Goal: Navigation & Orientation: Find specific page/section

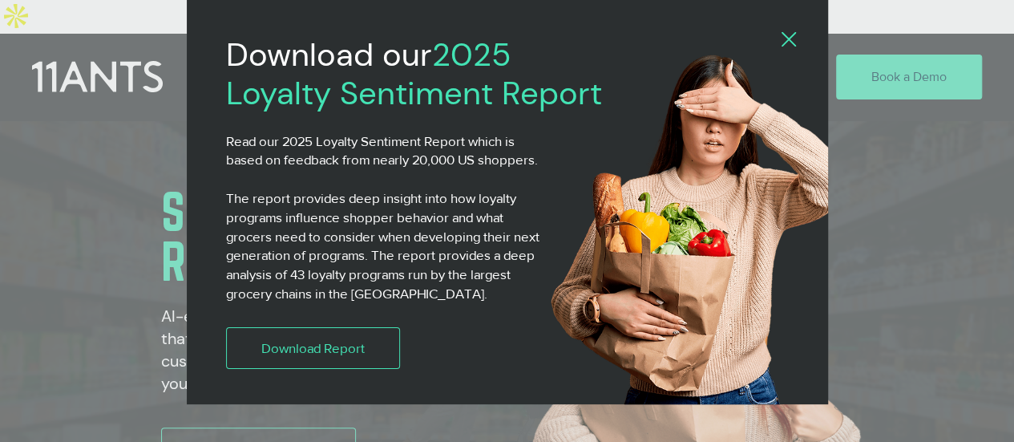
click at [926, 155] on div "2025 Loyalty Sentiment Report" at bounding box center [507, 221] width 1014 height 442
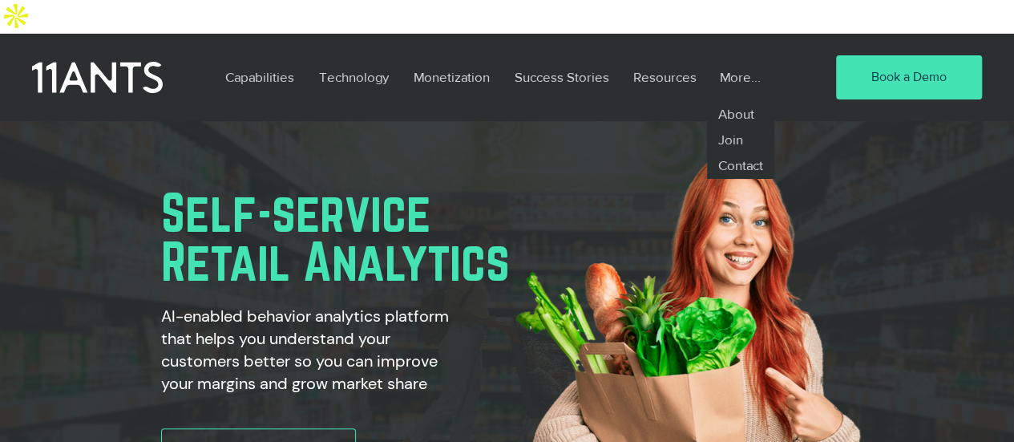
click at [729, 59] on p "More..." at bounding box center [739, 77] width 57 height 37
click at [736, 101] on p "About" at bounding box center [736, 114] width 50 height 26
